Goal: Transaction & Acquisition: Purchase product/service

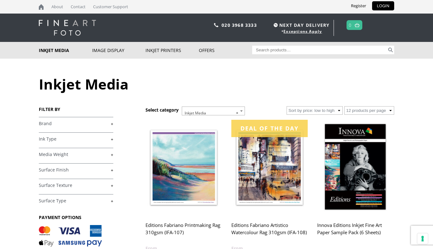
click at [97, 126] on link "+" at bounding box center [76, 124] width 74 height 6
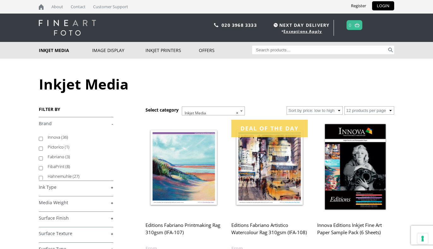
click at [61, 177] on label "Hahnemuhle (27)" at bounding box center [78, 177] width 60 height 10
click at [43, 177] on input "Hahnemuhle (27)" at bounding box center [41, 178] width 4 height 4
checkbox input "true"
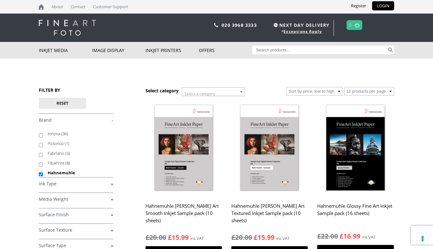
click at [272, 50] on input "Search for:" at bounding box center [319, 50] width 135 height 9
type input "A3 german etching paper"
click at [387, 46] on button "Search" at bounding box center [390, 50] width 7 height 9
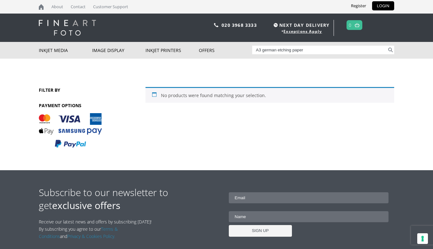
click at [309, 51] on input "A3 german etching paper" at bounding box center [319, 50] width 135 height 9
type input "A3 german"
click at [387, 46] on button "Search" at bounding box center [390, 50] width 7 height 9
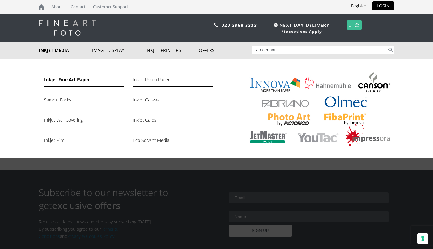
click at [66, 79] on link "Inkjet Fine Art Paper" at bounding box center [84, 81] width 80 height 11
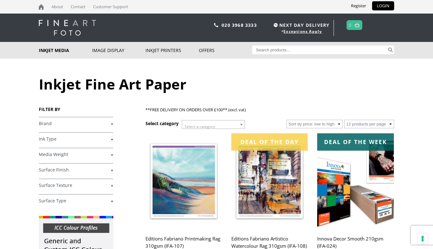
click at [72, 126] on link "+" at bounding box center [76, 124] width 74 height 6
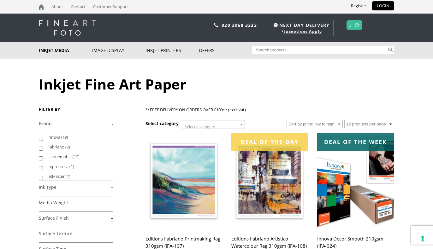
click at [66, 156] on label "Hahnemuhle (12)" at bounding box center [78, 157] width 60 height 10
click at [43, 156] on input "Hahnemuhle (12)" at bounding box center [41, 158] width 4 height 4
checkbox input "true"
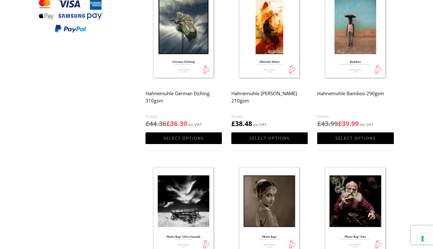
scroll to position [272, 0]
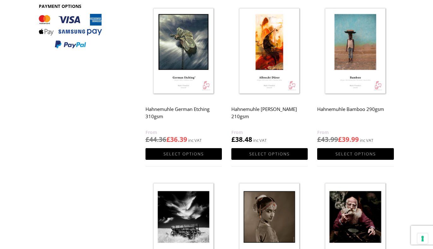
click at [190, 110] on h2 "Hahnemuhle German Etching 310gsm" at bounding box center [183, 115] width 76 height 25
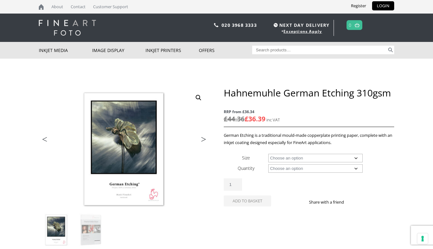
click at [282, 154] on select "Choose an option A4 Sheet A3 Sheet A3+ Sheet A2 Sheet 17" Wide Roll 24" Wide Ro…" at bounding box center [315, 158] width 95 height 9
select select "a3-sheet"
click at [287, 169] on select "Choose an option 25 Sheets" at bounding box center [315, 168] width 95 height 9
select select "25-sheets"
select select "a3-sheet"
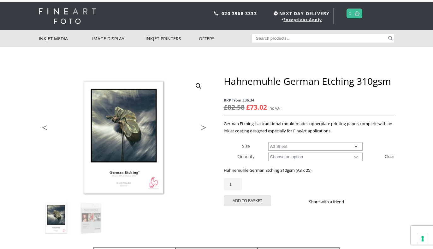
scroll to position [12, 0]
